Goal: Information Seeking & Learning: Learn about a topic

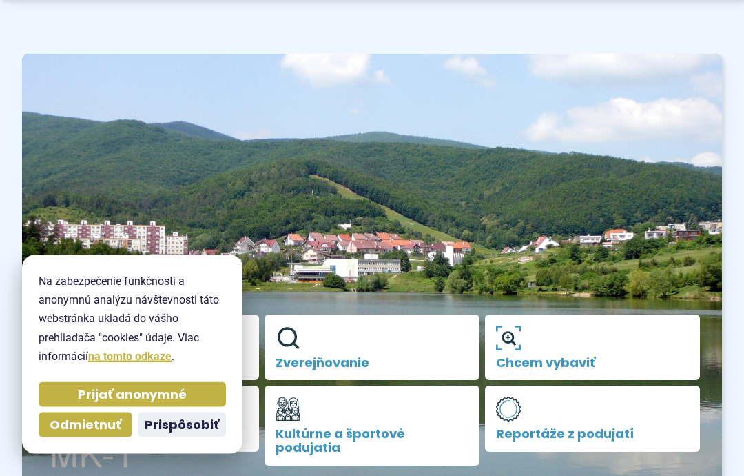
scroll to position [63, 0]
click at [92, 433] on span "Odmietnuť" at bounding box center [86, 425] width 72 height 16
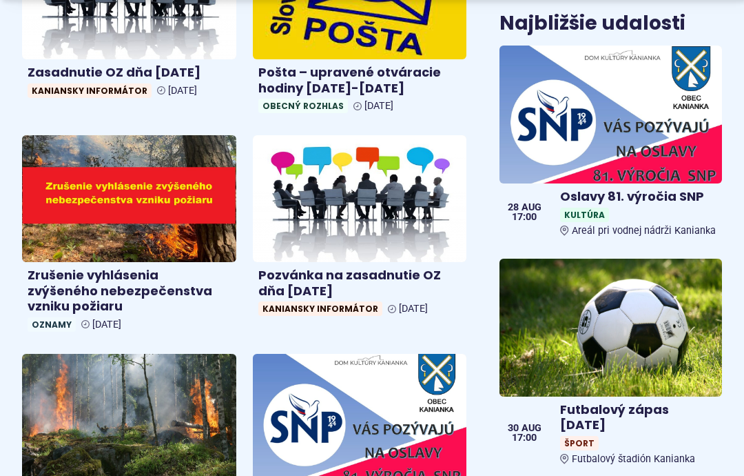
scroll to position [865, 0]
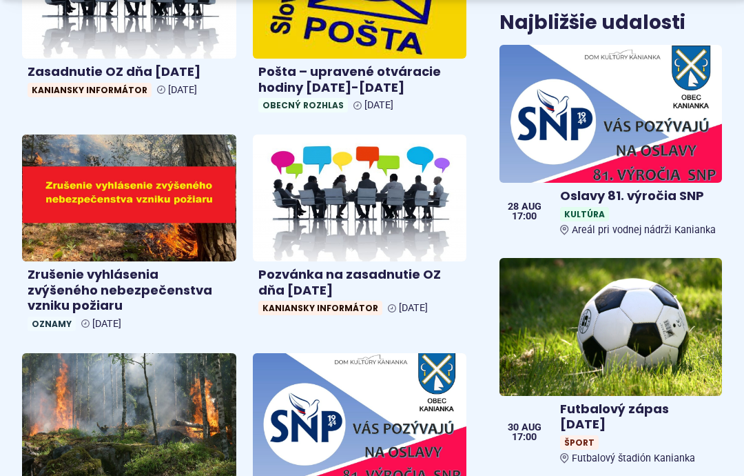
click at [412, 403] on img at bounding box center [360, 416] width 214 height 127
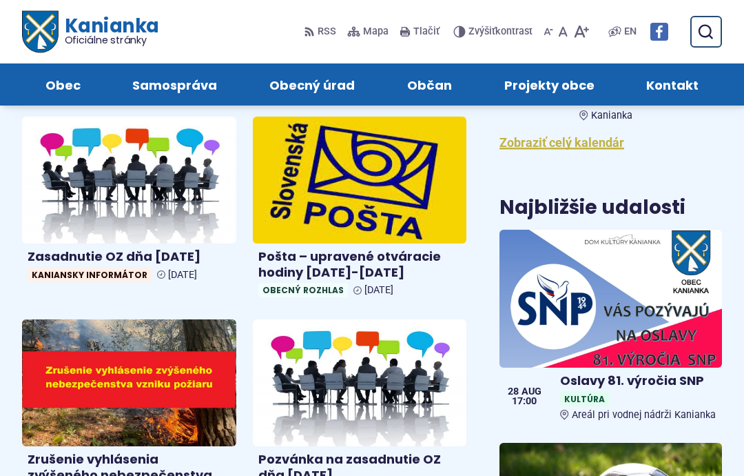
scroll to position [679, 0]
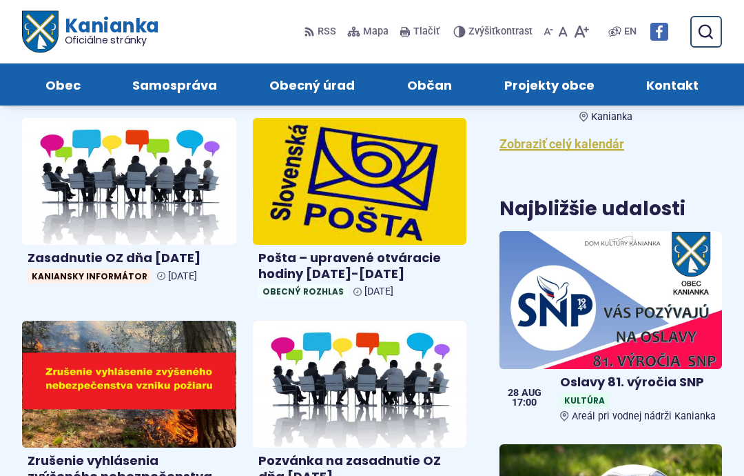
click at [394, 185] on img at bounding box center [360, 181] width 214 height 127
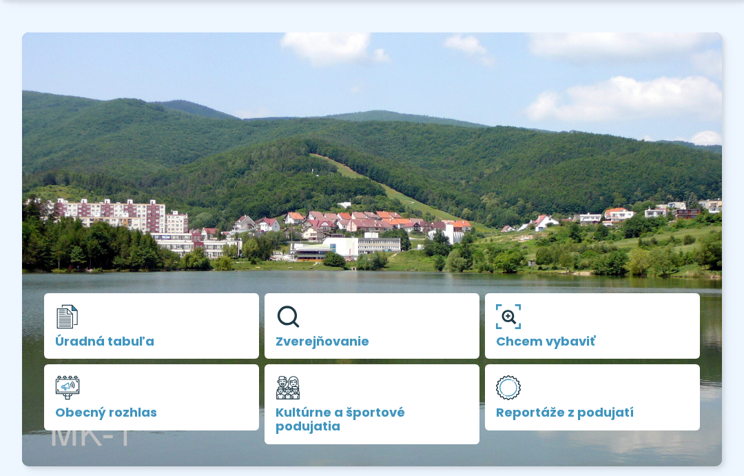
scroll to position [85, 0]
click at [408, 404] on link "Kultúrne a športové podujatia" at bounding box center [372, 404] width 215 height 80
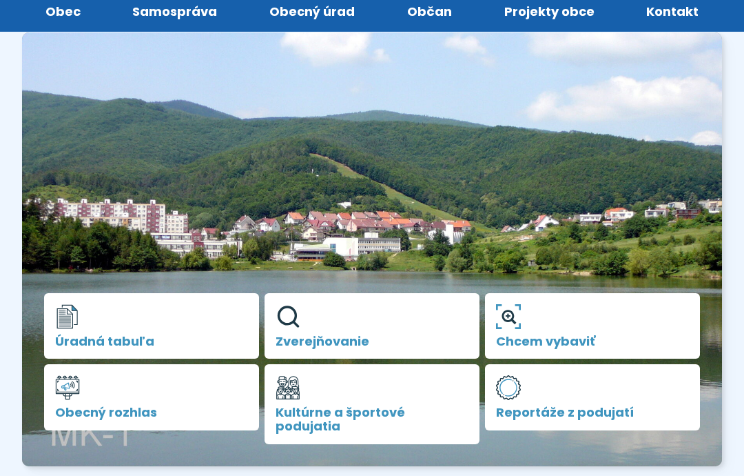
scroll to position [140, 0]
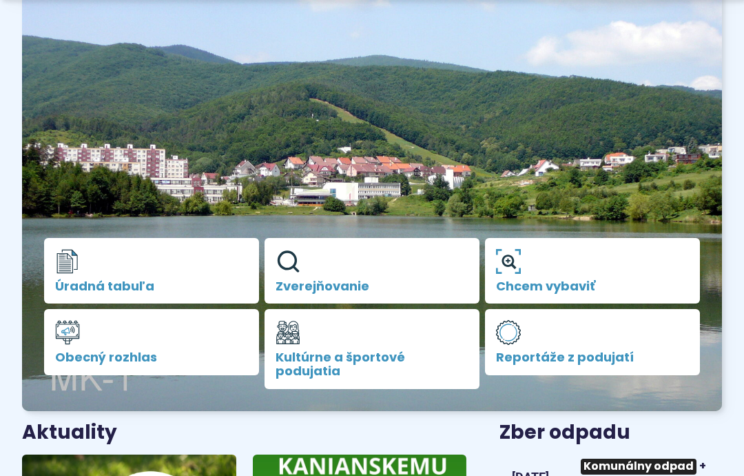
click at [611, 353] on link "Reportáže z podujatí" at bounding box center [592, 342] width 215 height 66
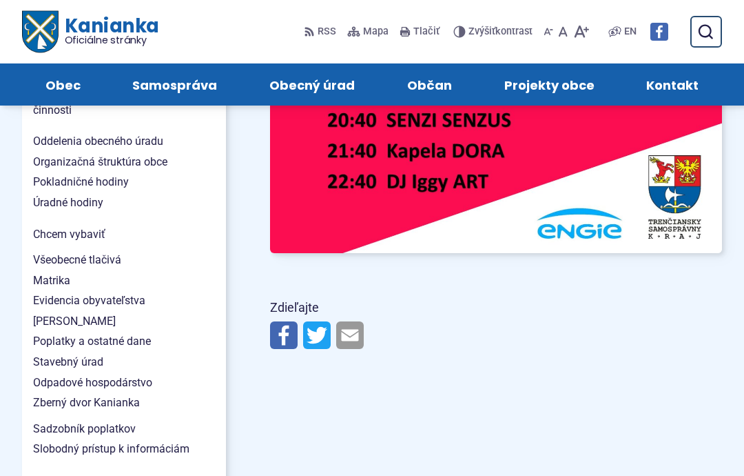
scroll to position [1163, 0]
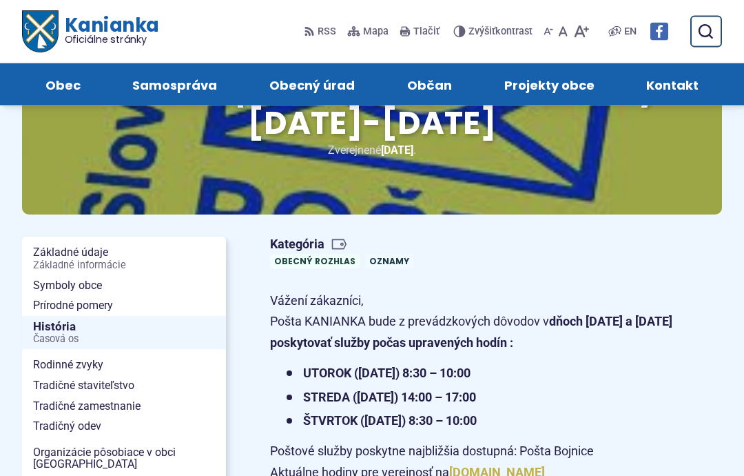
scroll to position [124, 0]
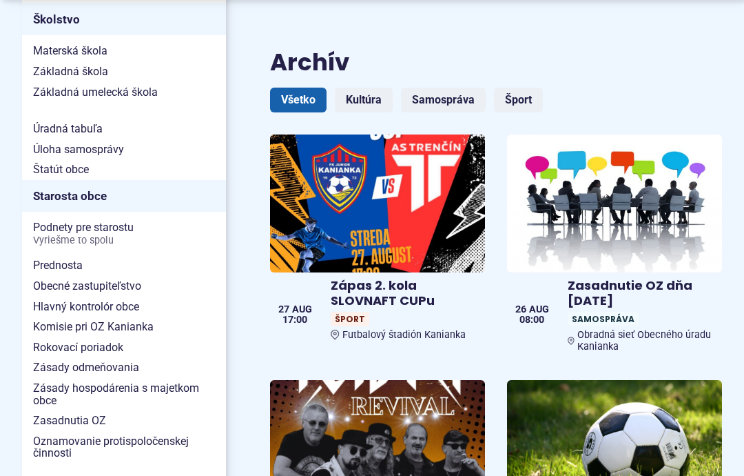
scroll to position [796, 0]
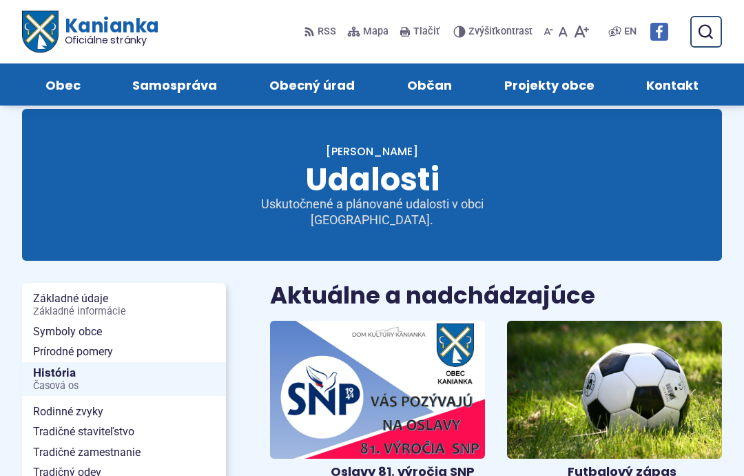
scroll to position [0, 0]
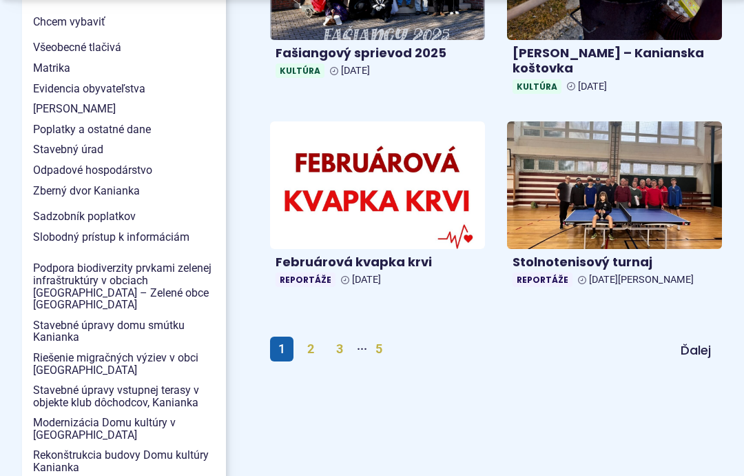
scroll to position [1334, 0]
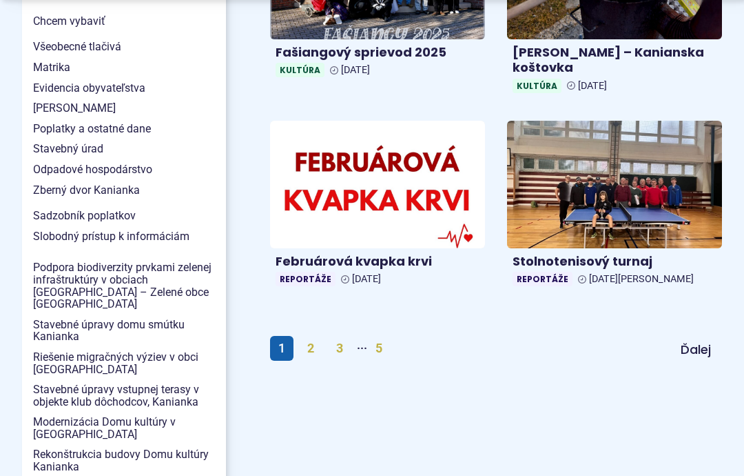
click at [310, 336] on link "2" at bounding box center [310, 348] width 23 height 25
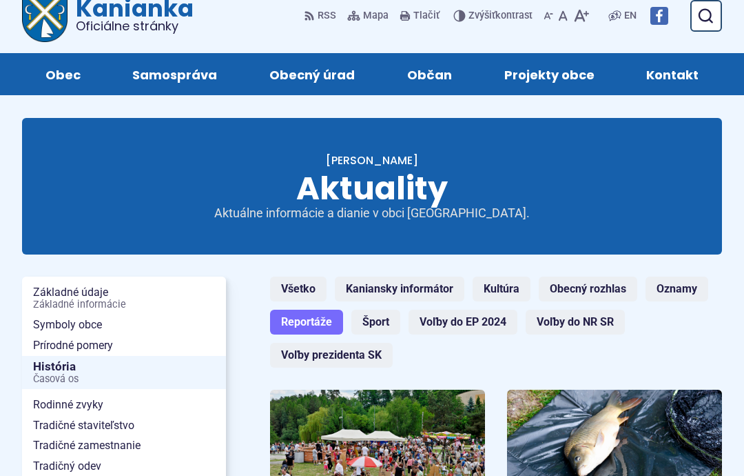
scroll to position [23, 0]
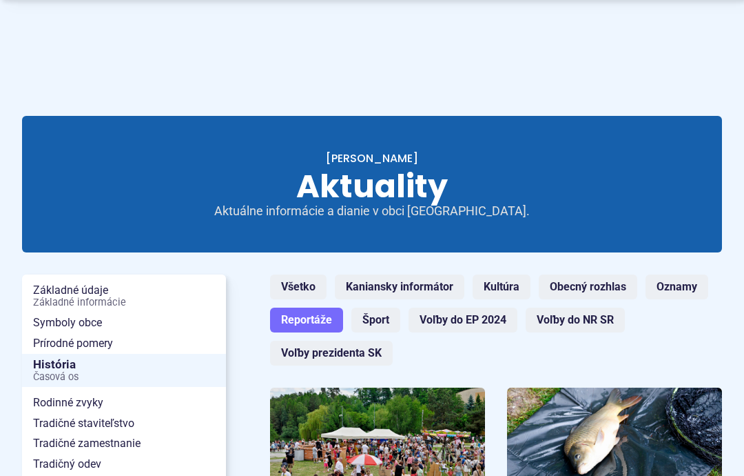
click at [383, 307] on link "Šport" at bounding box center [376, 319] width 49 height 25
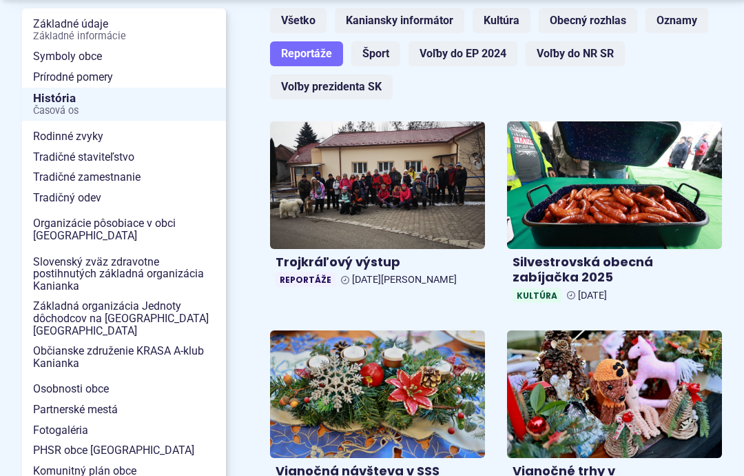
scroll to position [289, 0]
click at [420, 179] on img at bounding box center [377, 185] width 215 height 128
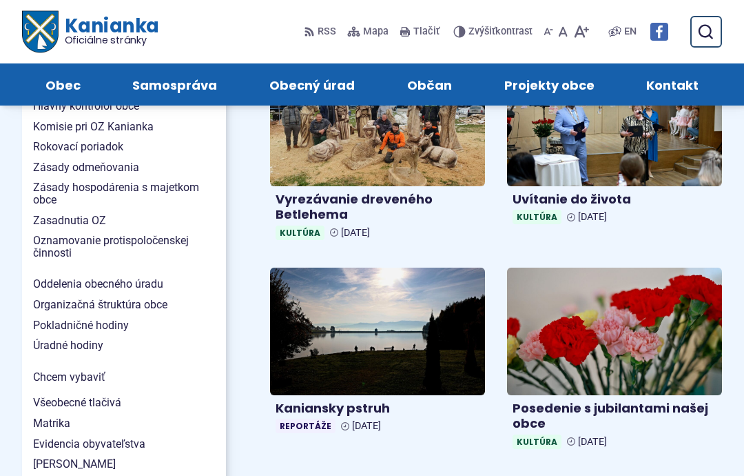
scroll to position [978, 0]
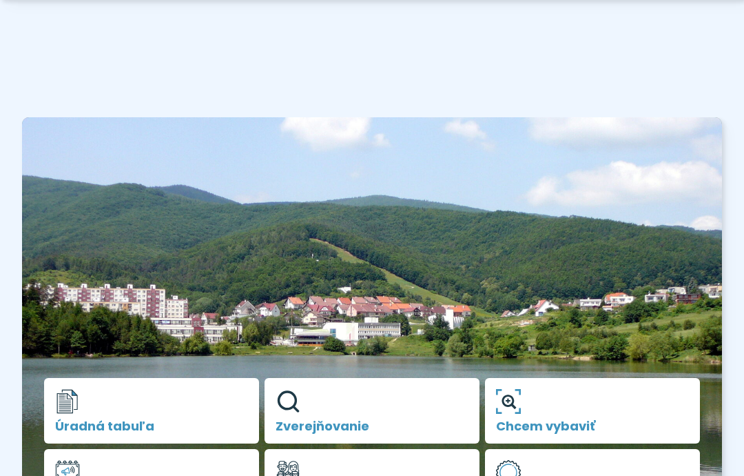
scroll to position [140, 0]
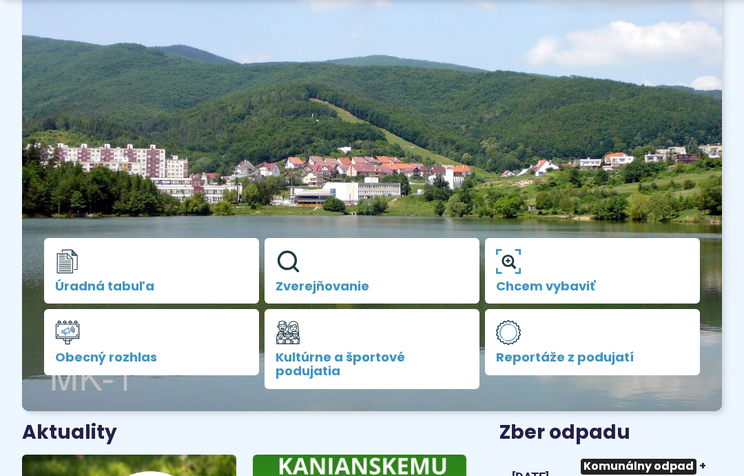
click at [387, 291] on span "Zverejňovanie" at bounding box center [372, 286] width 193 height 14
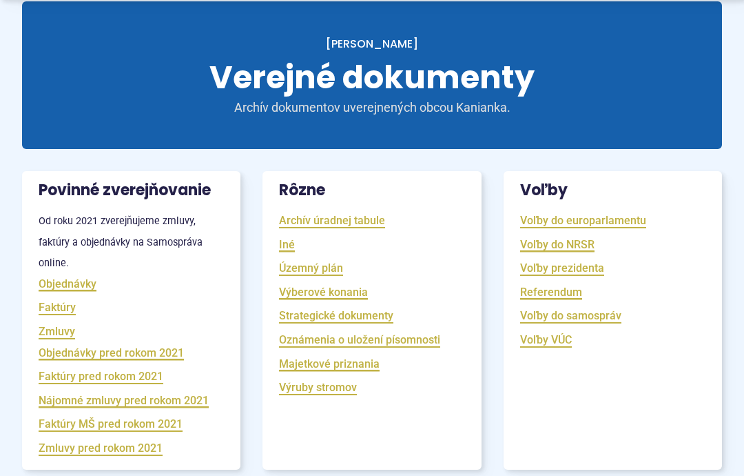
scroll to position [141, 0]
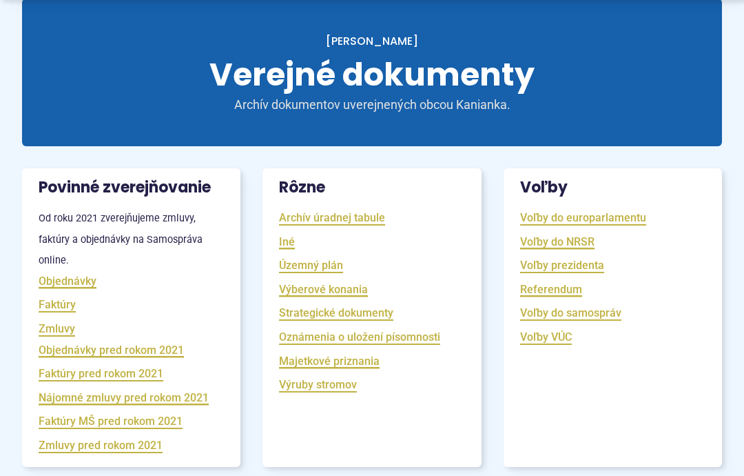
click at [320, 262] on link "Územný plán" at bounding box center [311, 265] width 64 height 16
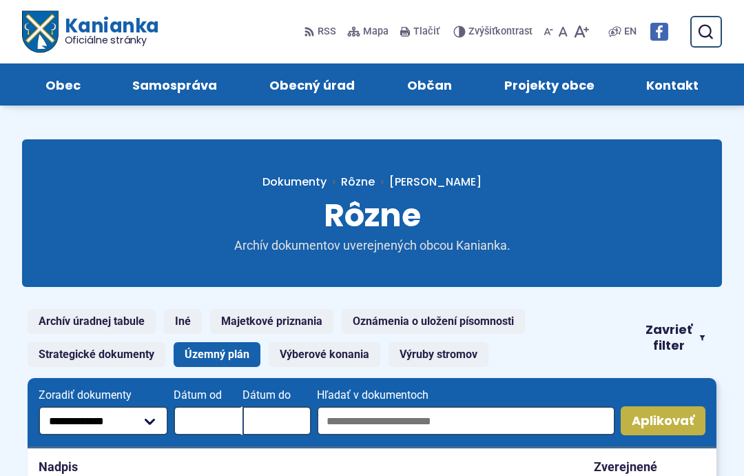
click at [678, 348] on span "Zavrieť filter" at bounding box center [669, 337] width 49 height 31
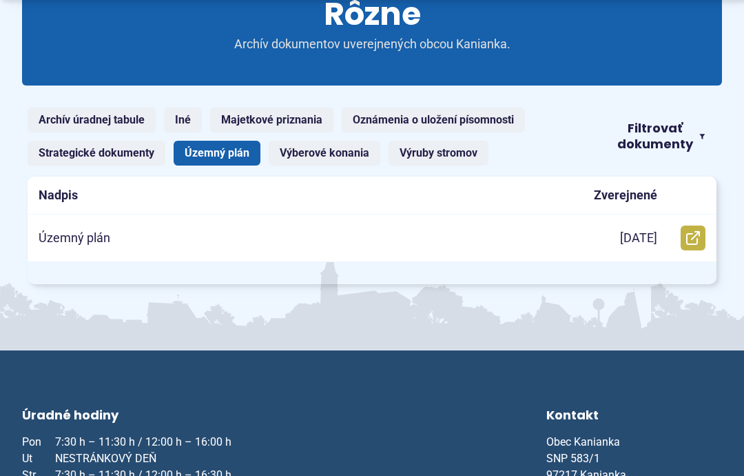
scroll to position [227, 0]
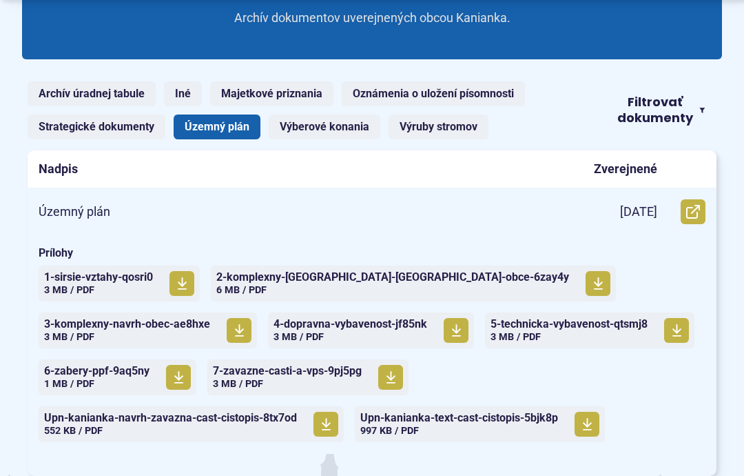
click at [72, 207] on p "Územný plán" at bounding box center [75, 212] width 72 height 16
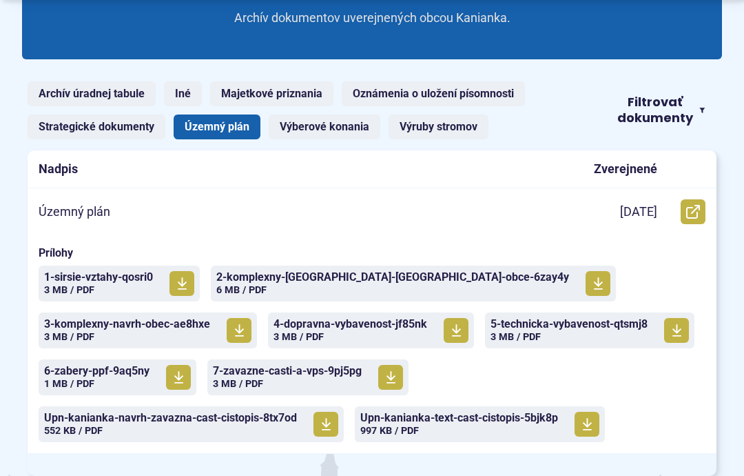
click at [343, 278] on span "2-komplexny-[GEOGRAPHIC_DATA]-[GEOGRAPHIC_DATA]-obce-6zay4y" at bounding box center [392, 277] width 353 height 11
